Goal: Navigation & Orientation: Find specific page/section

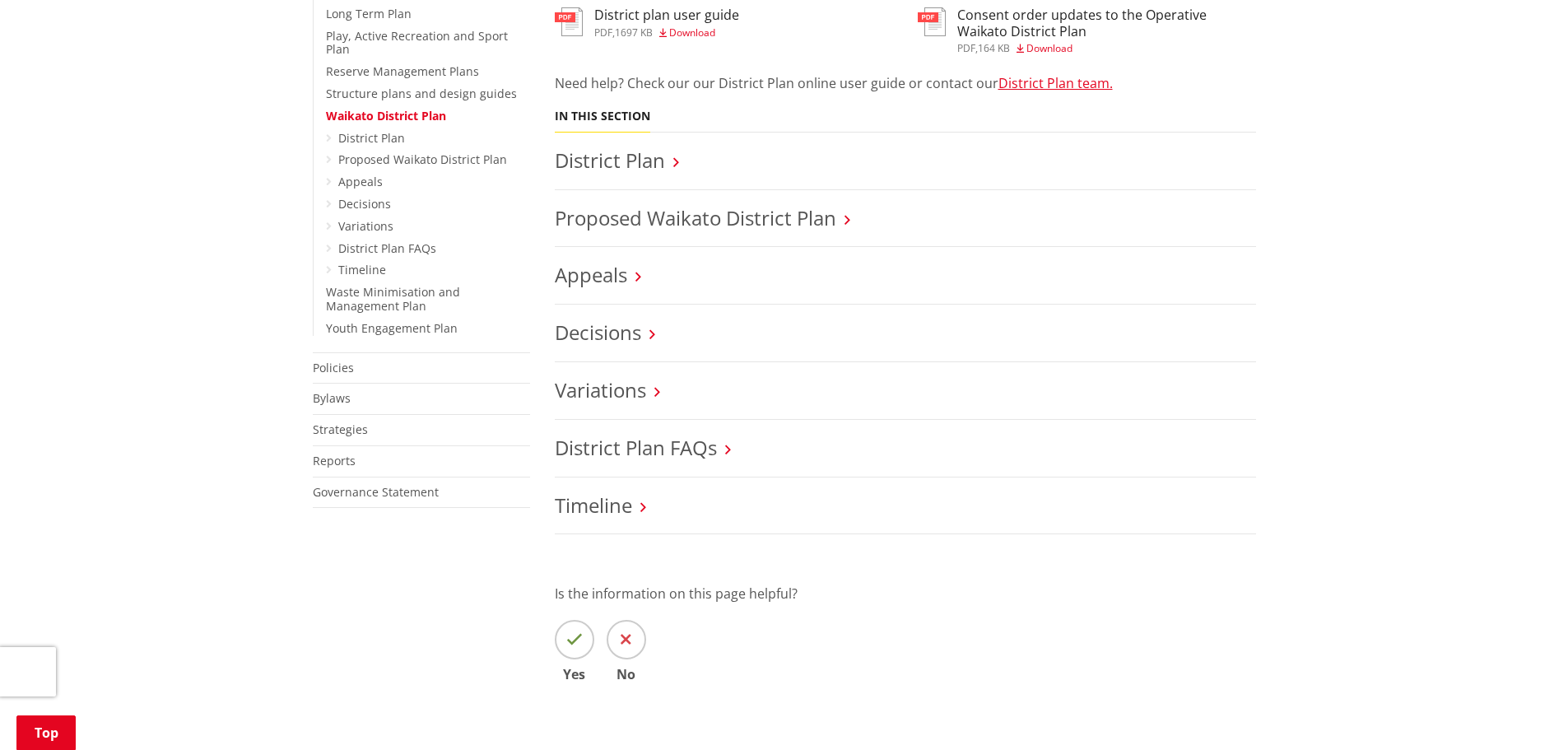
scroll to position [659, 0]
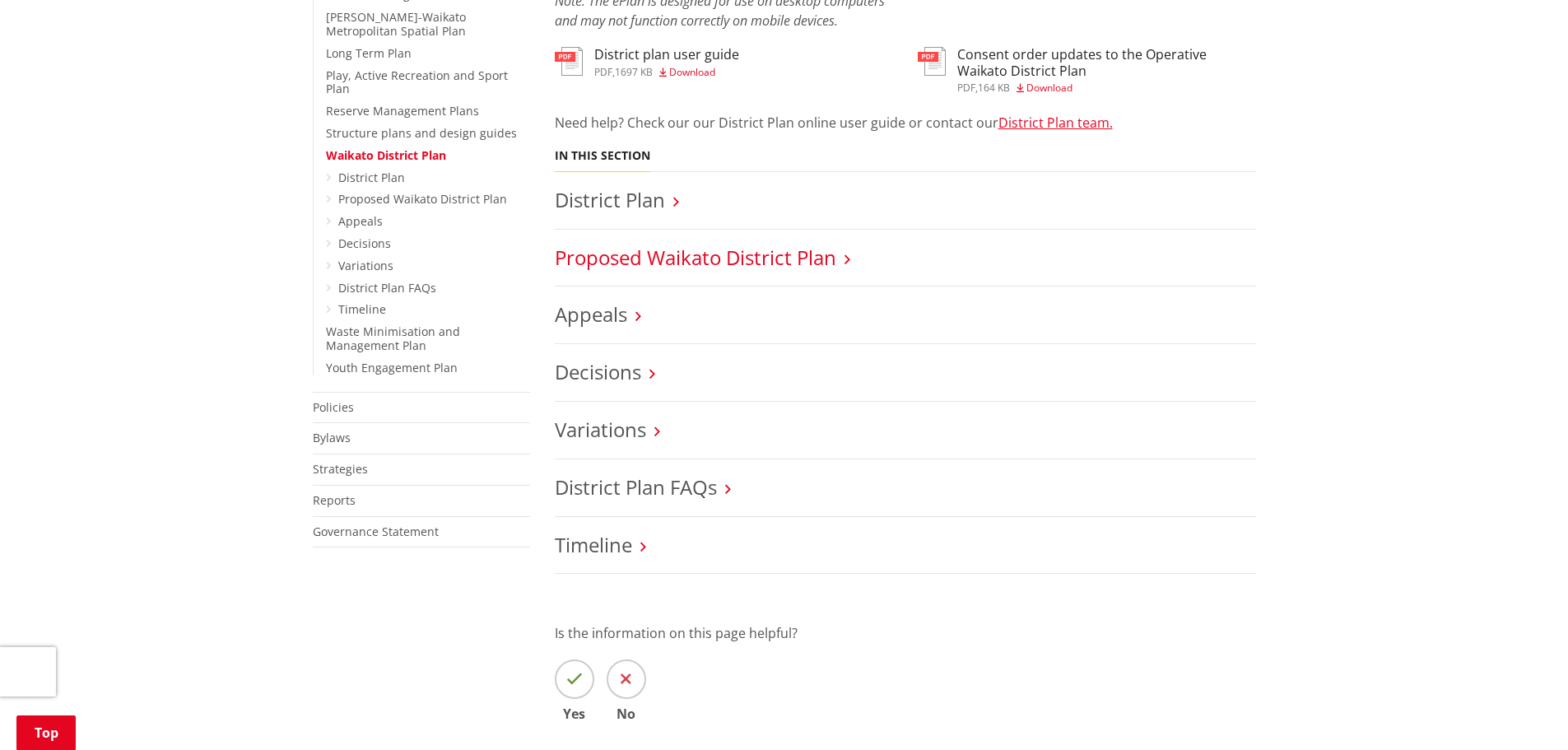
click at [721, 244] on link "Proposed Waikato District Plan" at bounding box center [695, 257] width 281 height 27
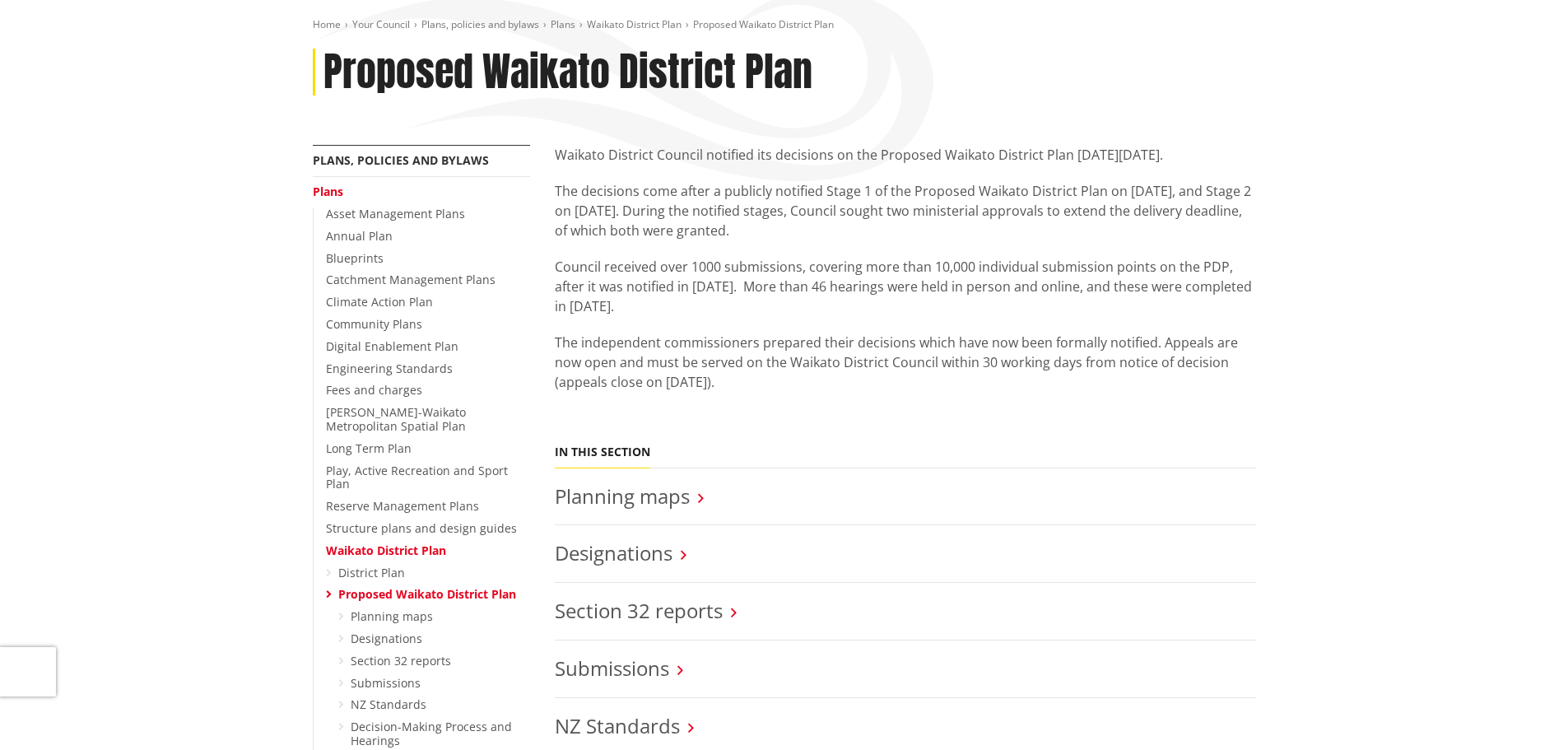
scroll to position [329, 0]
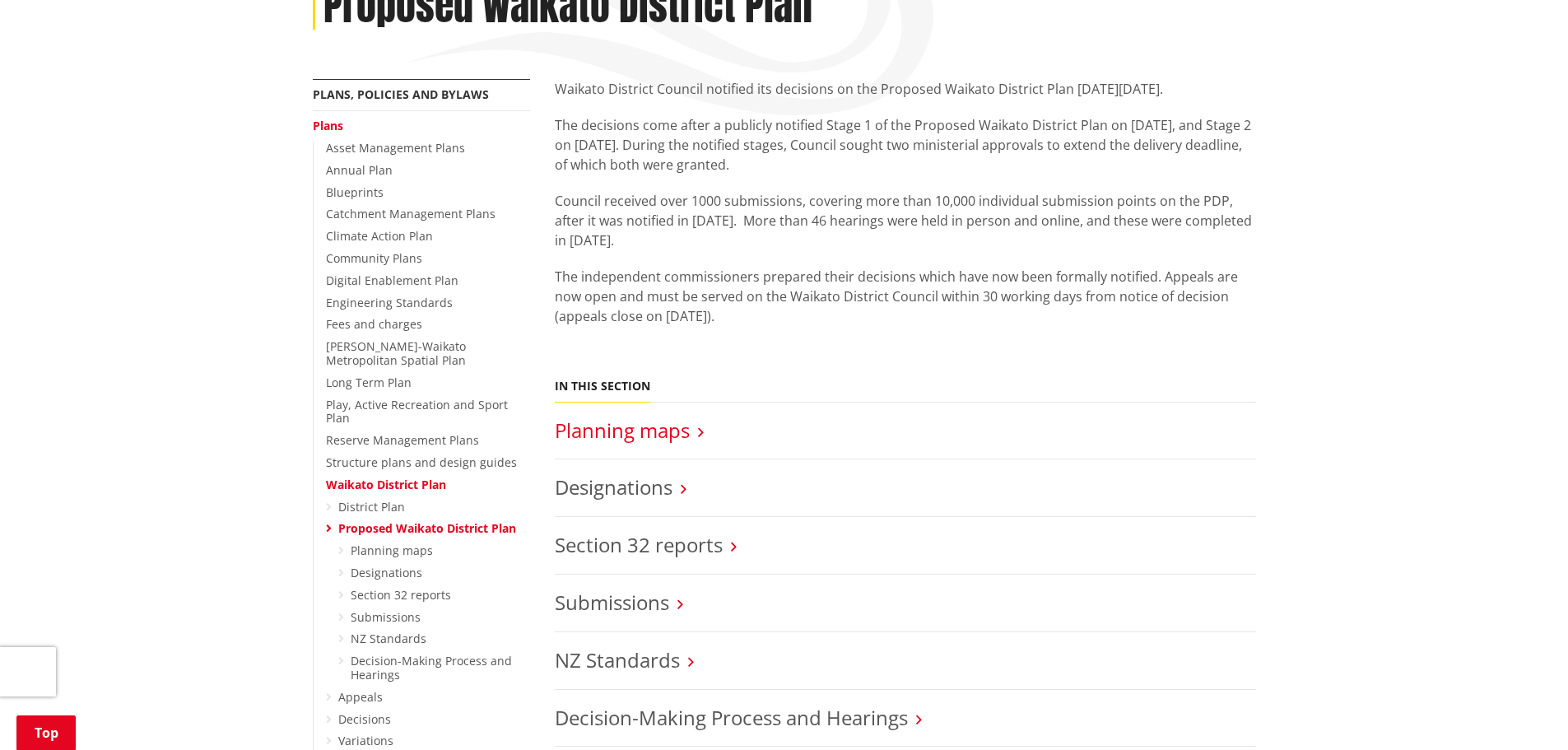
click at [586, 416] on link "Planning maps" at bounding box center [622, 430] width 135 height 27
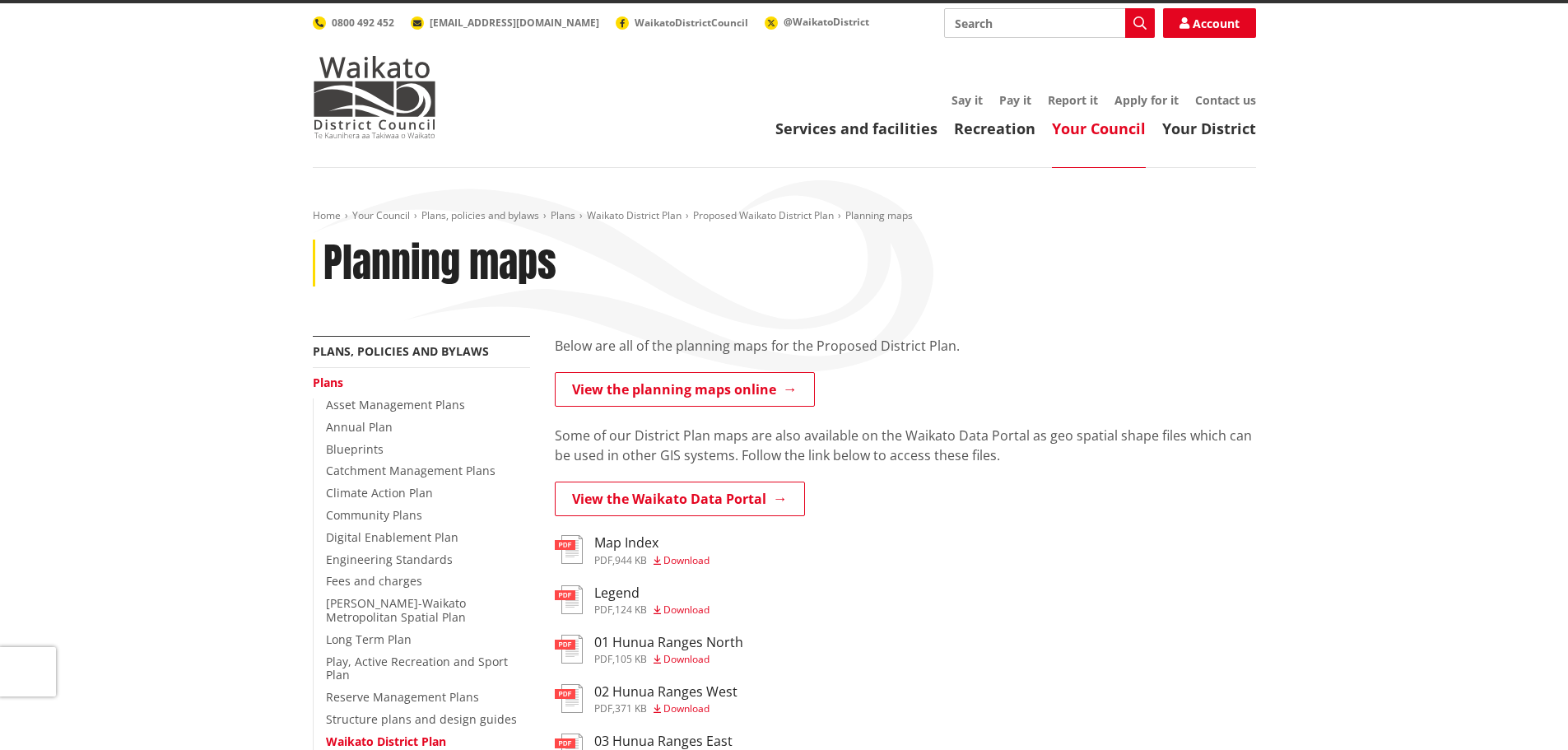
scroll to position [82, 0]
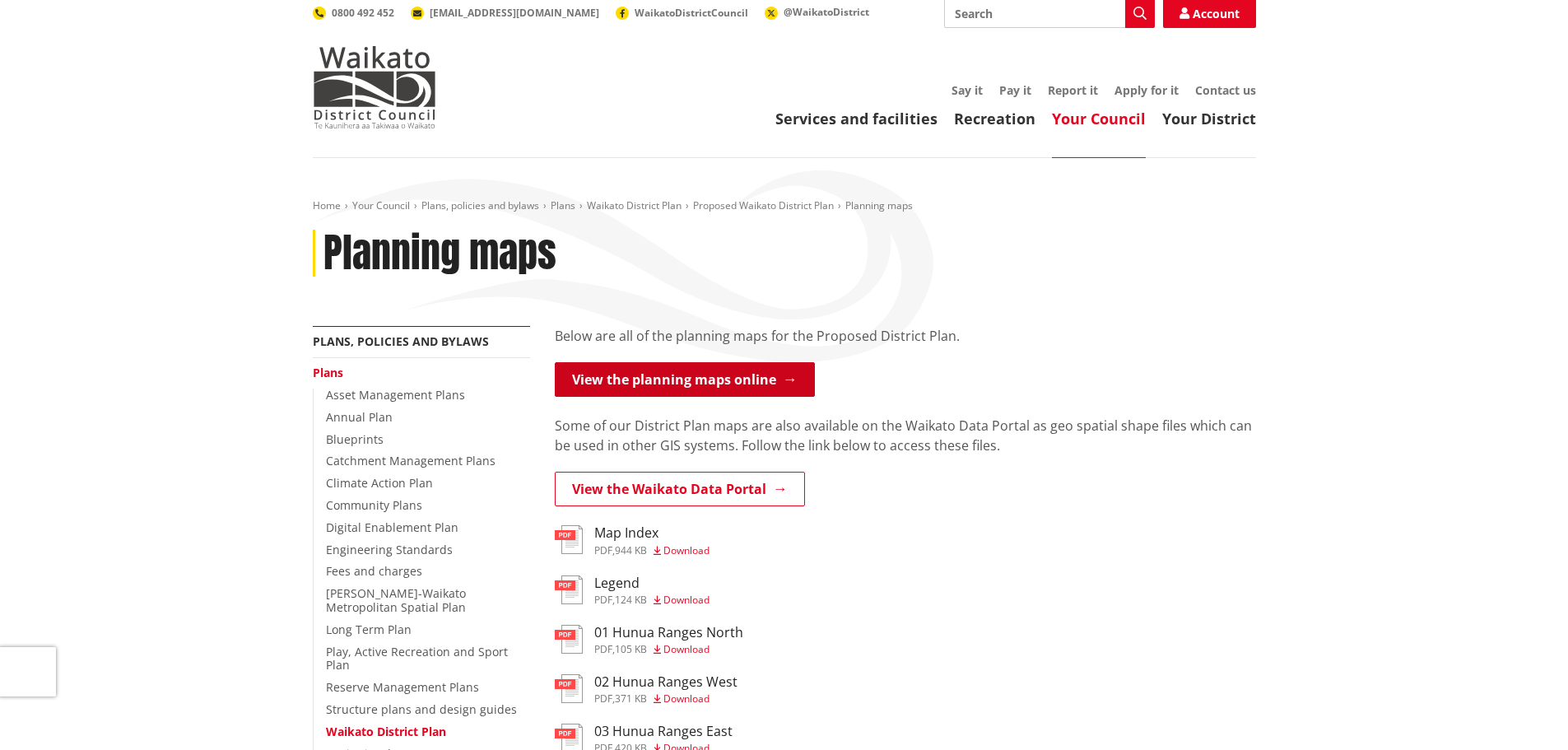
click at [683, 363] on link "View the planning maps online" at bounding box center [685, 380] width 261 height 35
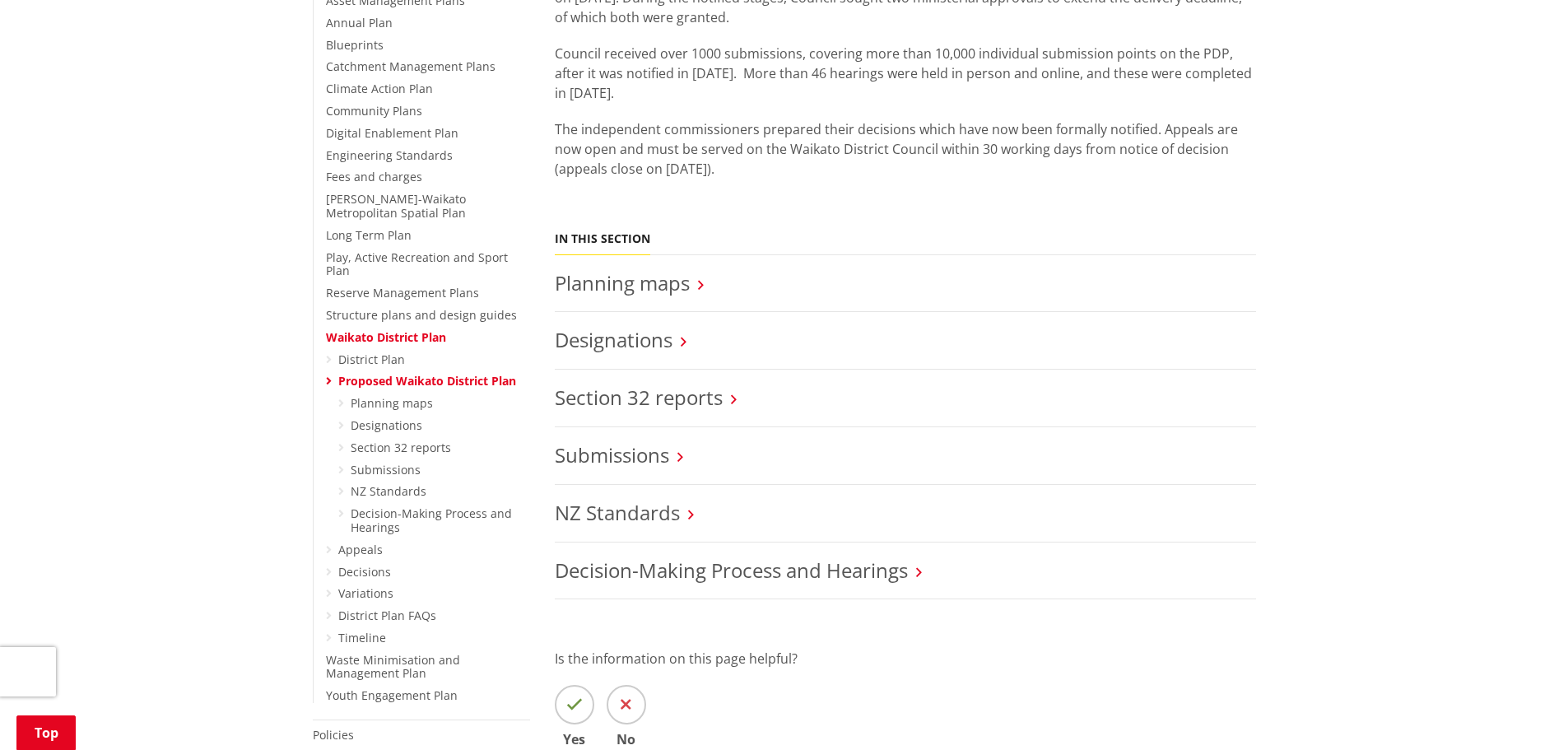
scroll to position [494, 0]
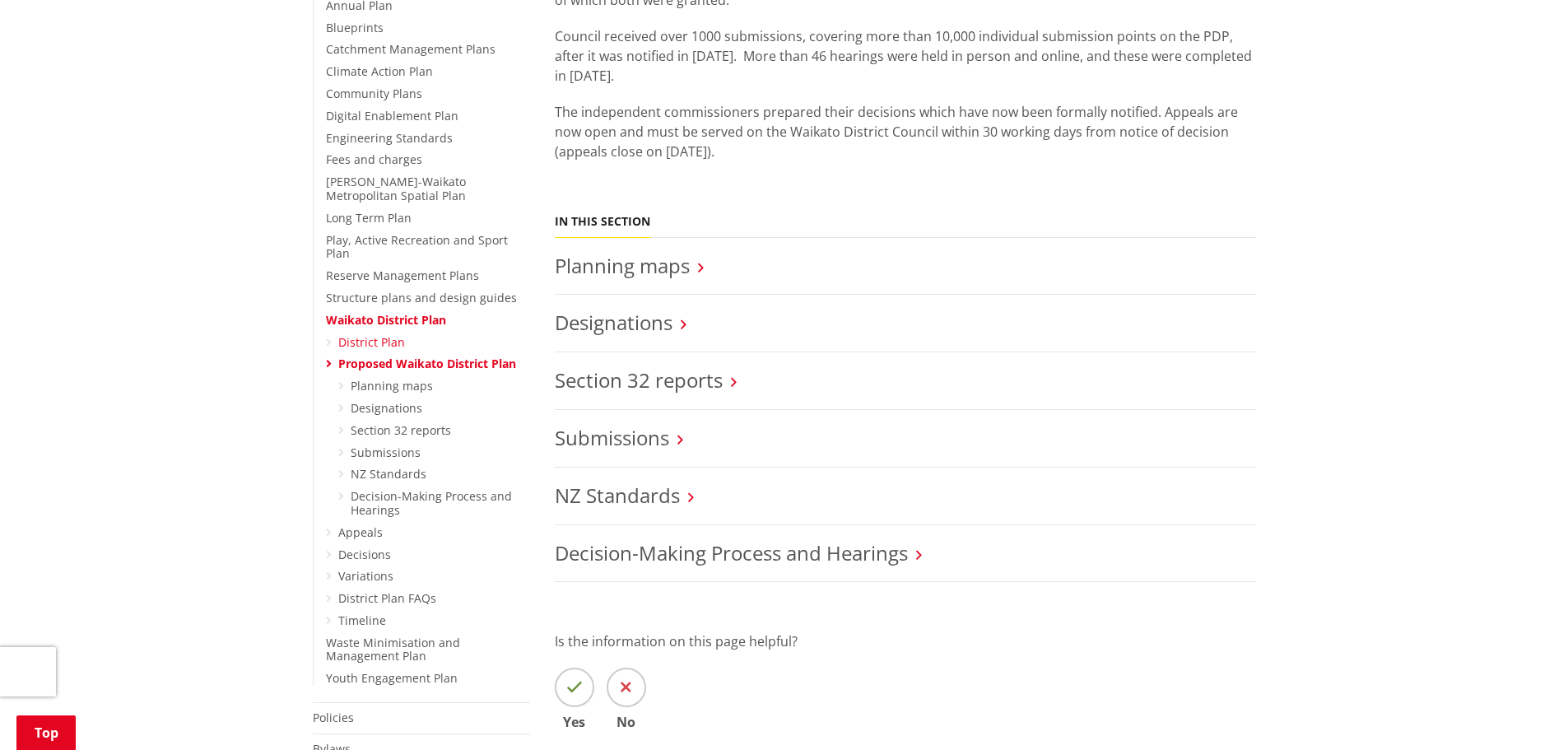
click at [376, 334] on link "District Plan" at bounding box center [372, 342] width 66 height 16
